Goal: Feedback & Contribution: Leave review/rating

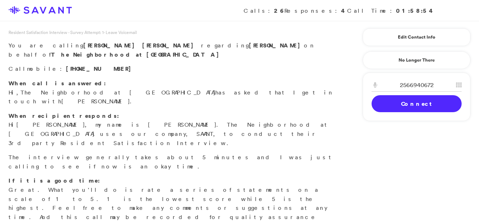
click at [403, 104] on link "Connect" at bounding box center [416, 103] width 90 height 17
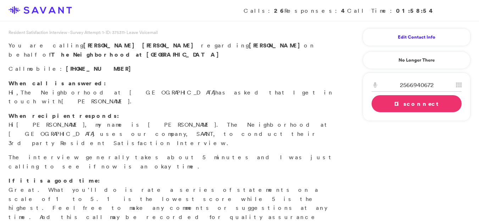
click at [408, 40] on link "Edit Contact Info" at bounding box center [416, 37] width 90 height 11
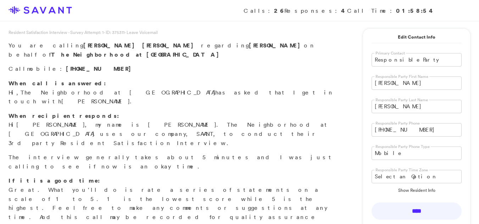
click at [406, 79] on label "Responsible Party First Name" at bounding box center [401, 76] width 55 height 5
click at [409, 86] on input "[PERSON_NAME]" at bounding box center [416, 83] width 90 height 13
type input "M"
type input "Alina"
click at [401, 111] on input "[PERSON_NAME]" at bounding box center [416, 106] width 90 height 13
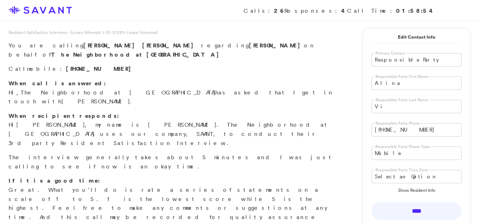
type input "V"
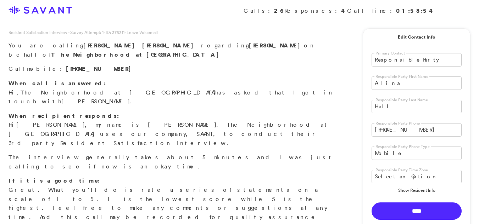
type input "Hall"
click at [416, 212] on input "****" at bounding box center [416, 211] width 90 height 17
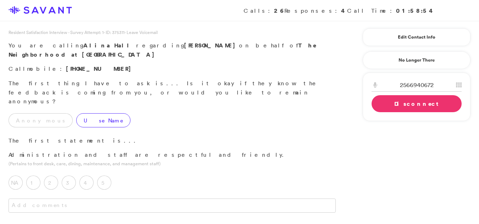
click at [76, 113] on label "Use Name" at bounding box center [103, 120] width 54 height 14
click at [105, 176] on label "5" at bounding box center [104, 183] width 14 height 14
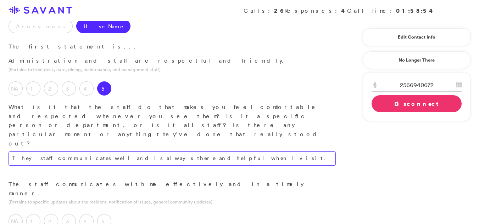
scroll to position [96, 0]
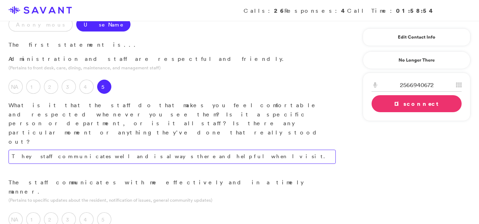
click at [195, 150] on textarea "They staff communicates well and is always there and helpful when I visit." at bounding box center [172, 157] width 327 height 14
type textarea "They staff communicates well and is always there and helpful when I visit."
click at [107, 213] on label "5" at bounding box center [104, 220] width 14 height 14
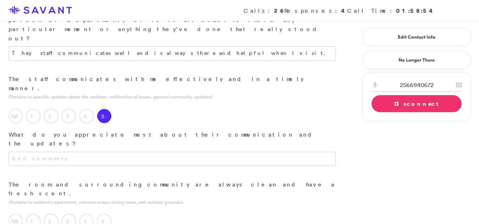
scroll to position [201, 0]
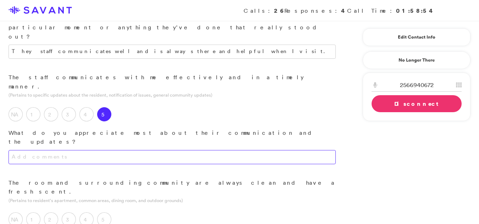
click at [218, 150] on textarea at bounding box center [172, 157] width 327 height 14
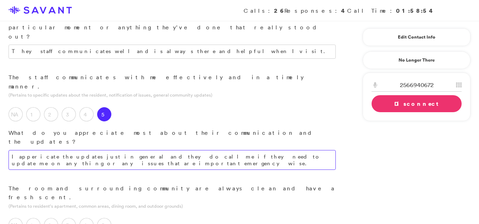
click at [63, 150] on textarea "I appericate the updates just in general and they do call me if they need to up…" at bounding box center [172, 160] width 327 height 20
type textarea "I appericate the updates just in general and they do call me if they need to up…"
click at [206, 184] on div "The room and surrounding community are always clean and have a fresh scent. (Pe…" at bounding box center [172, 226] width 344 height 85
click at [110, 218] on label "5" at bounding box center [104, 225] width 14 height 14
click at [63, 150] on textarea "I appericate the updates just in general and they do call me if they need to up…" at bounding box center [172, 160] width 327 height 20
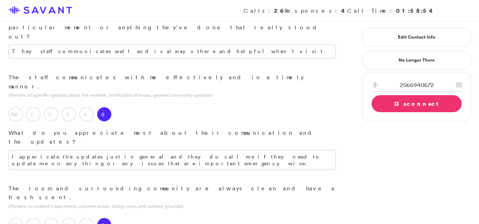
type textarea "The outdoor areas are always clean and my grandmother likes to sit outside in t…"
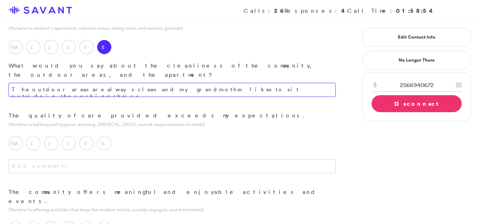
scroll to position [330, 0]
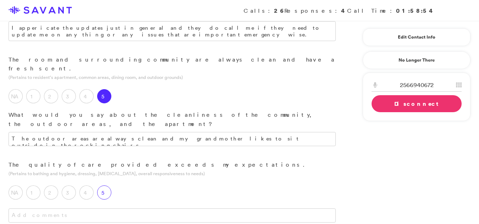
click at [109, 186] on label "5" at bounding box center [104, 193] width 14 height 14
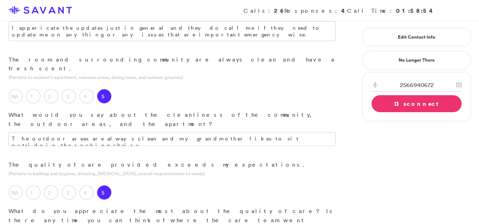
drag, startPoint x: 88, startPoint y: 146, endPoint x: 79, endPoint y: 146, distance: 9.2
type textarea "I appreciate that the staff genuinely care about the residents."
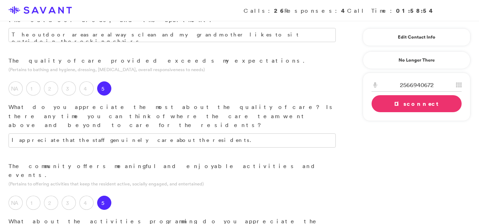
scroll to position [486, 0]
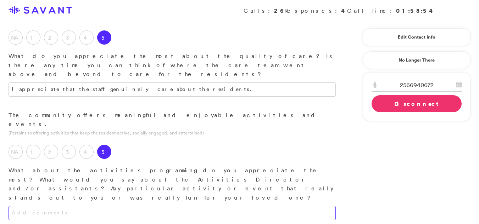
click at [219, 206] on textarea at bounding box center [172, 213] width 327 height 14
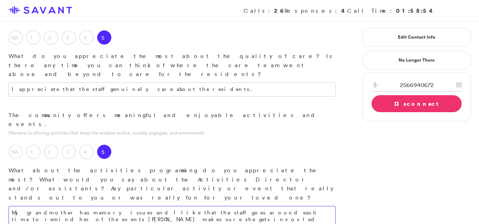
type textarea "My grandmother has memory issues and I like that the staff goes around each tim…"
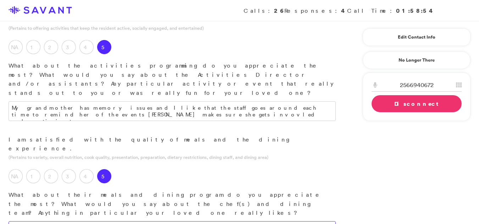
scroll to position [592, 0]
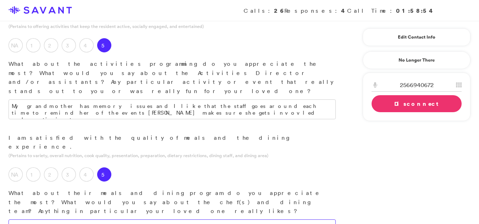
type textarea "The meals seem be going well and she has not complained about any of them. The …"
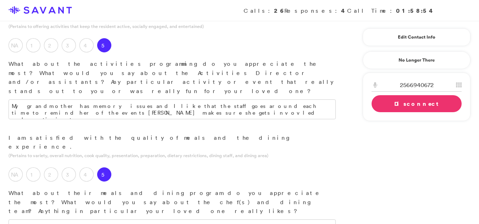
type textarea "I have recommended the community to a friend who was looking for care for her g…"
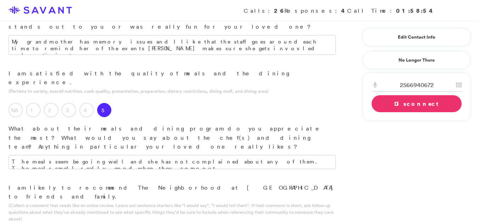
scroll to position [660, 0]
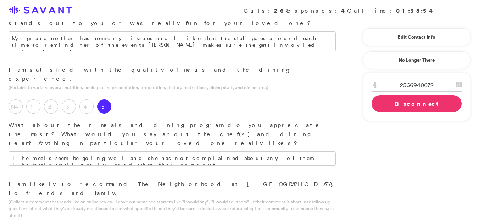
type textarea "I like that the community is small. The staff really cares and they get to know…"
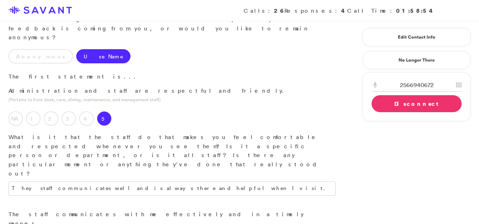
scroll to position [0, 0]
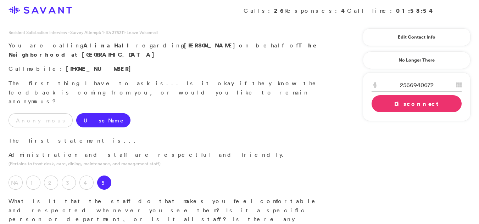
type textarea "The outdoor [PERSON_NAME] would be nice if it was bigger but I do not have any …"
click at [395, 111] on link "Disconnect" at bounding box center [416, 103] width 90 height 17
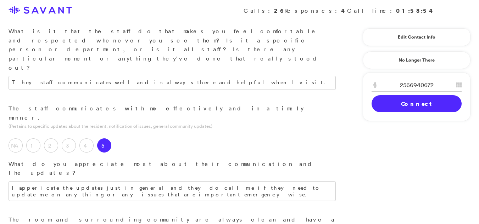
scroll to position [172, 0]
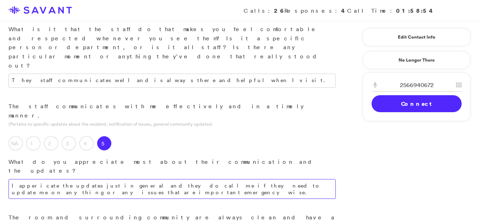
click at [84, 179] on textarea "I appericate the updates just in general and they do call me if they need to up…" at bounding box center [172, 189] width 327 height 20
click at [68, 179] on textarea "I appericate the updates just in general and they do call me if they need to up…" at bounding box center [172, 189] width 327 height 20
click at [168, 158] on p "What do you appreciate most about their communication and the updates?" at bounding box center [172, 167] width 327 height 18
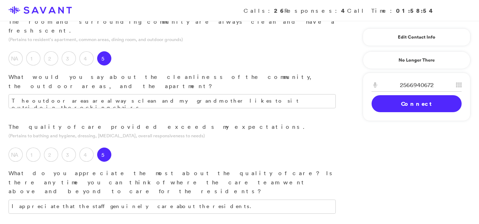
click at [168, 123] on div "The quality of care provided exceeds my expectations. (Pertains to bathing and …" at bounding box center [172, 176] width 344 height 106
click at [478, 3] on div "Calls: 26 Responses: 4 Call Time: 01:58:54" at bounding box center [239, 10] width 479 height 21
click at [169, 200] on textarea "I appreciate that the staff genuinely care about the residents." at bounding box center [172, 207] width 327 height 14
click at [147, 200] on textarea "I appreciate that the staff genuinely care about the residents." at bounding box center [172, 207] width 327 height 14
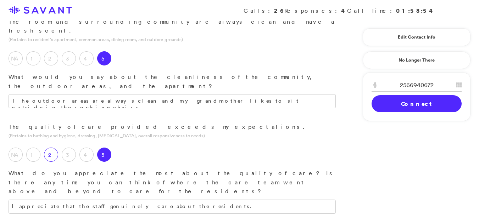
drag, startPoint x: 36, startPoint y: 210, endPoint x: 55, endPoint y: 66, distance: 145.1
click at [55, 148] on label "2" at bounding box center [51, 155] width 14 height 14
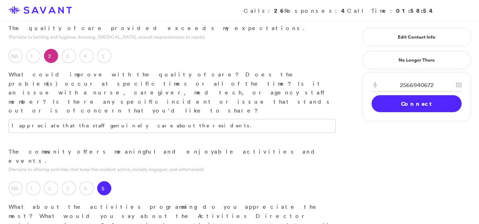
scroll to position [482, 0]
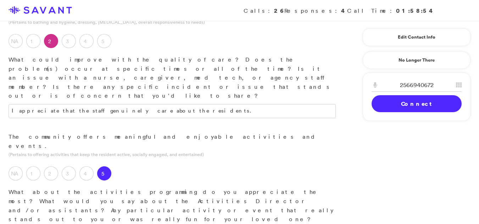
type textarea "My grandmother has memory issues and I like that the staff goes around each tim…"
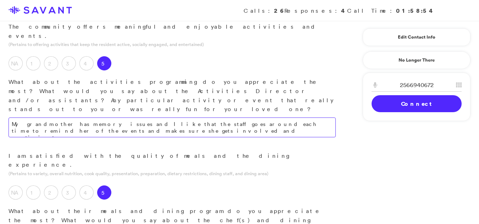
scroll to position [594, 0]
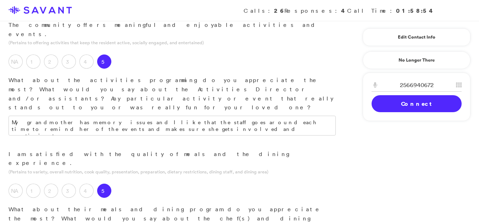
drag, startPoint x: 94, startPoint y: 87, endPoint x: 83, endPoint y: 106, distance: 21.4
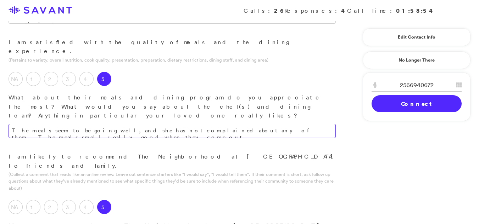
scroll to position [708, 0]
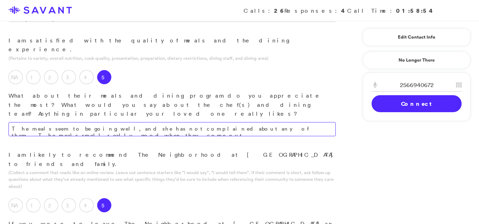
type textarea "The meals seem to be going well, and she has not complained about any of them. …"
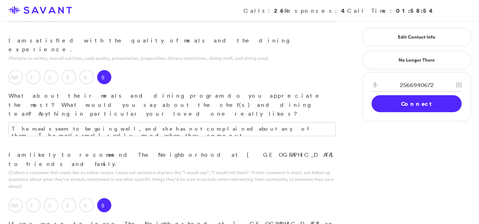
drag, startPoint x: 116, startPoint y: 126, endPoint x: 284, endPoint y: 121, distance: 168.1
type textarea "I like that the community is small. The staff really cares and they get to know…"
drag, startPoint x: 189, startPoint y: 167, endPoint x: 174, endPoint y: 165, distance: 15.0
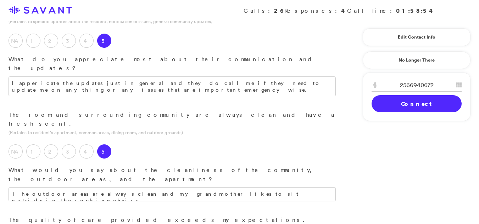
scroll to position [258, 0]
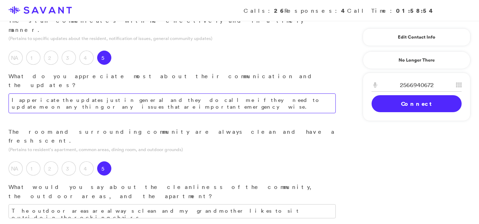
type textarea "The outdoor area would be nice if it were bigger, but I do not have any real co…"
click at [109, 94] on textarea "I appreciate the updates just in general and they do call me if they need to up…" at bounding box center [172, 104] width 327 height 20
click at [73, 94] on textarea "I appreciate the updates just in general a,nd they do call me if they need to u…" at bounding box center [172, 104] width 327 height 20
click at [76, 94] on textarea "I appreciate the updates just in general a,nd they do call me if they need to u…" at bounding box center [172, 104] width 327 height 20
drag, startPoint x: 76, startPoint y: 28, endPoint x: 35, endPoint y: 33, distance: 40.7
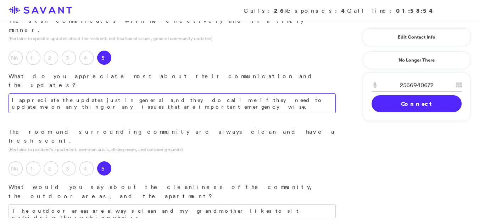
click at [35, 94] on textarea "I appreciate the updates just in general a,nd they do call me if they need to u…" at bounding box center [172, 104] width 327 height 20
drag, startPoint x: 35, startPoint y: 35, endPoint x: 112, endPoint y: 26, distance: 78.3
click at [112, 94] on textarea "I appreciate the updates just in general a,nd they do call me if they need to u…" at bounding box center [172, 104] width 327 height 20
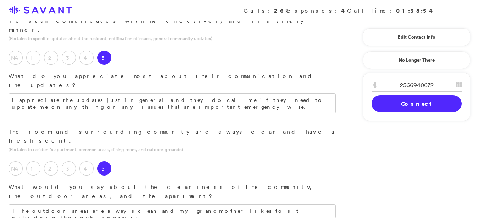
click at [250, 128] on p "The room and surrounding community are always clean and have a fresh scent." at bounding box center [172, 137] width 327 height 18
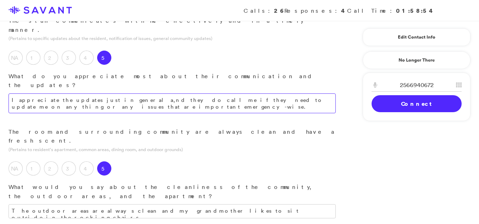
click at [118, 94] on textarea "I appreciate the updates just in general a,nd they do call me if they need to u…" at bounding box center [172, 104] width 327 height 20
click at [48, 94] on textarea "I appreciate the updates just in general, and they do call me if they need to u…" at bounding box center [172, 104] width 327 height 20
click at [43, 94] on textarea "I appreciate the updates just in general, and they do call me if they need to u…" at bounding box center [172, 104] width 327 height 20
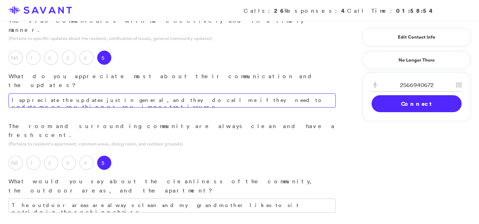
click at [315, 94] on textarea "I appreciate the updates just in general, and they do call me if they need to u…" at bounding box center [172, 101] width 327 height 14
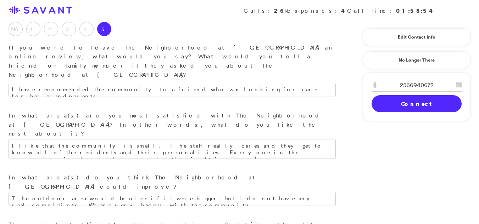
scroll to position [881, 0]
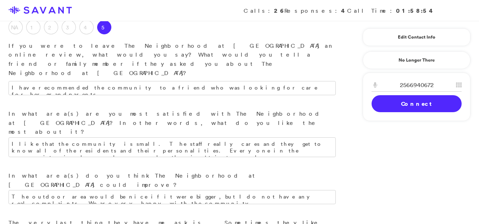
type textarea "I appreciate the updates just in general, and they do call me if they need to u…"
